Goal: Information Seeking & Learning: Learn about a topic

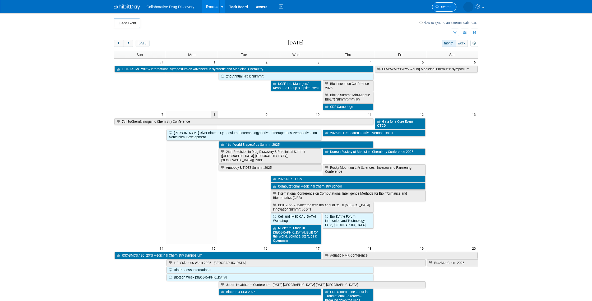
click at [441, 7] on span "Search" at bounding box center [445, 7] width 12 height 4
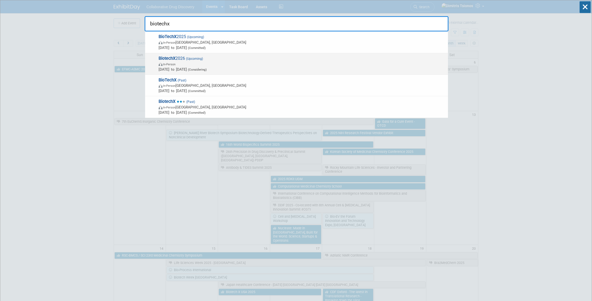
type input "biotechx"
click at [324, 65] on span "In-Person" at bounding box center [302, 63] width 287 height 5
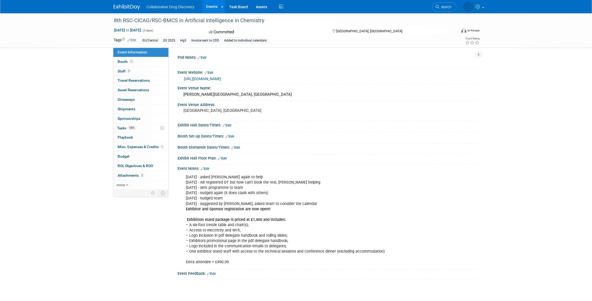
click at [203, 78] on link "https://www.rscbmcs.org/events/aichem8/" at bounding box center [202, 79] width 37 height 4
click at [124, 71] on span "Staff 3" at bounding box center [124, 71] width 13 height 4
